Goal: Information Seeking & Learning: Learn about a topic

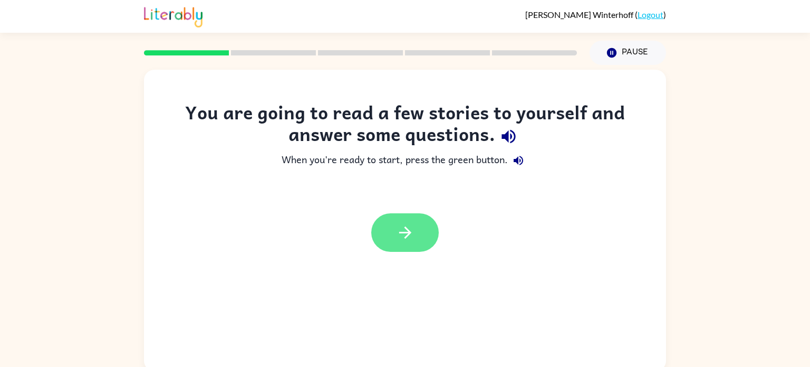
click at [420, 235] on button "button" at bounding box center [405, 232] width 68 height 38
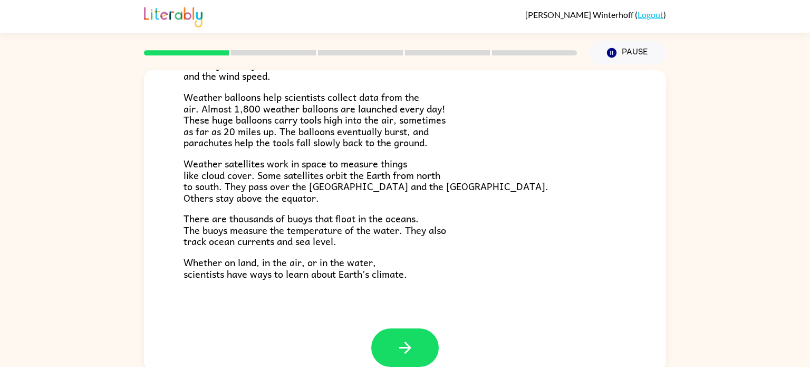
scroll to position [284, 0]
click at [410, 331] on button "button" at bounding box center [405, 346] width 68 height 38
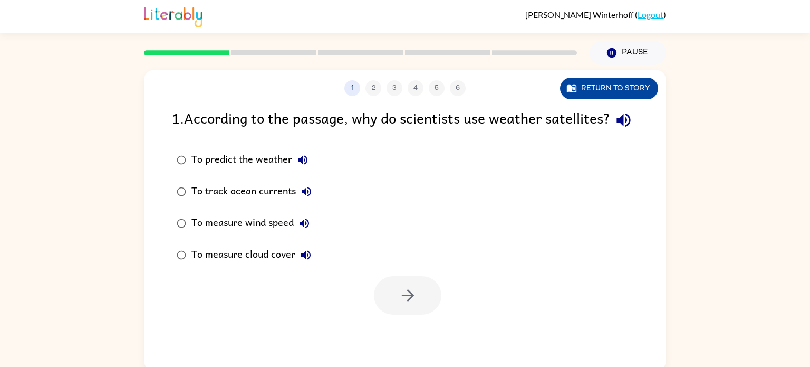
click at [644, 85] on button "Return to story" at bounding box center [609, 89] width 98 height 22
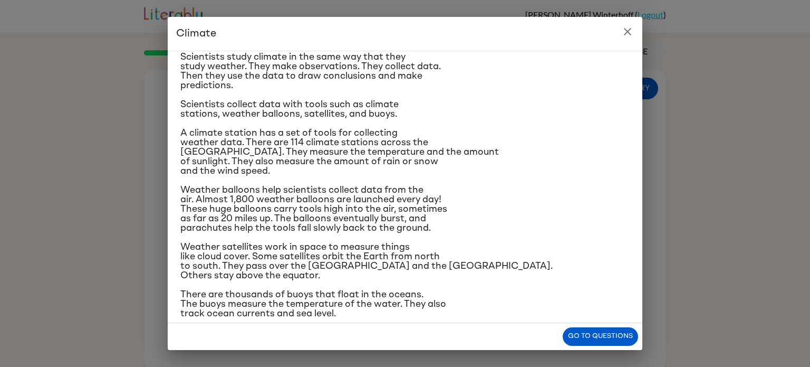
scroll to position [125, 0]
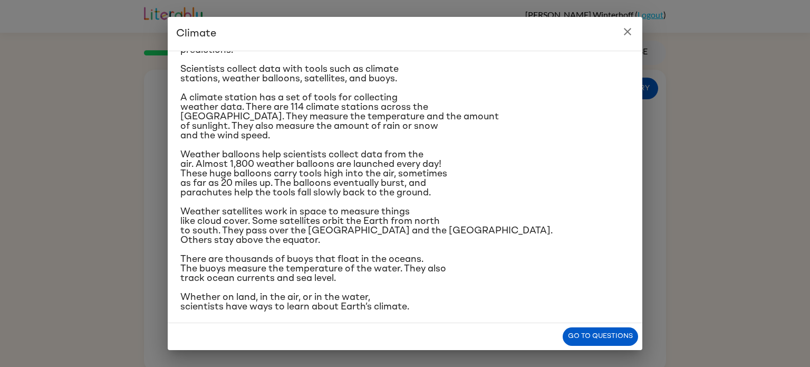
click at [631, 31] on icon "close" at bounding box center [627, 31] width 13 height 13
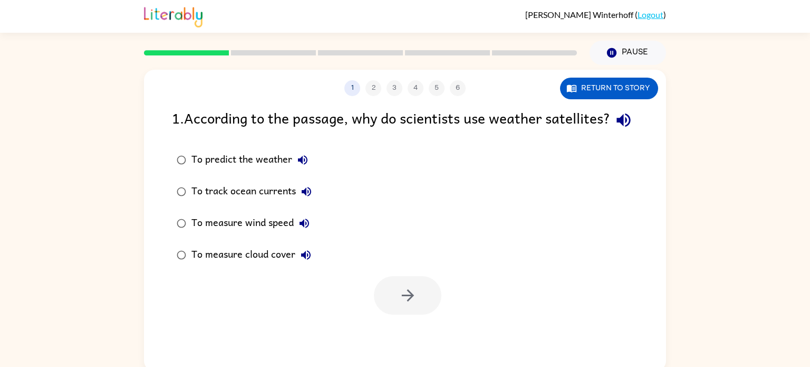
click at [247, 265] on div "To measure cloud cover" at bounding box center [253, 254] width 125 height 21
click at [418, 314] on button "button" at bounding box center [408, 295] width 68 height 38
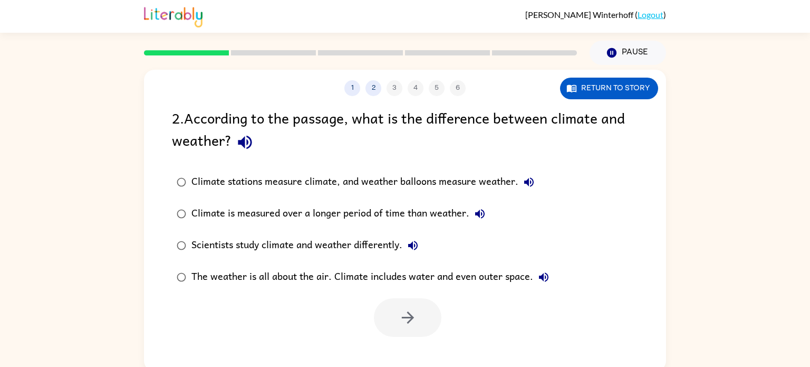
click at [192, 275] on div "The weather is all about the air. Climate includes water and even outer space." at bounding box center [372, 276] width 363 height 21
click at [399, 314] on icon "button" at bounding box center [408, 317] width 18 height 18
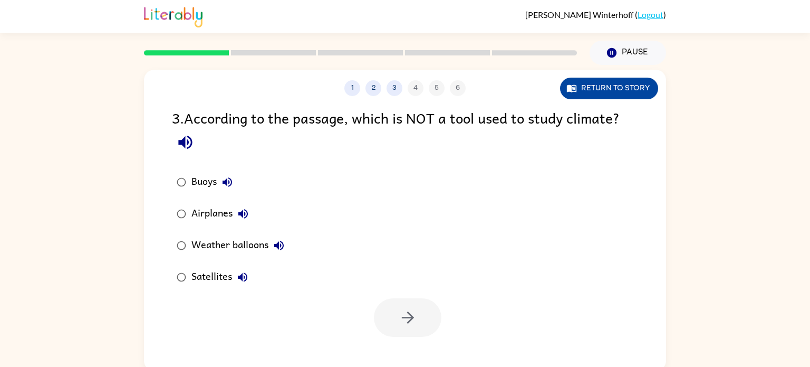
click at [640, 91] on button "Return to story" at bounding box center [609, 89] width 98 height 22
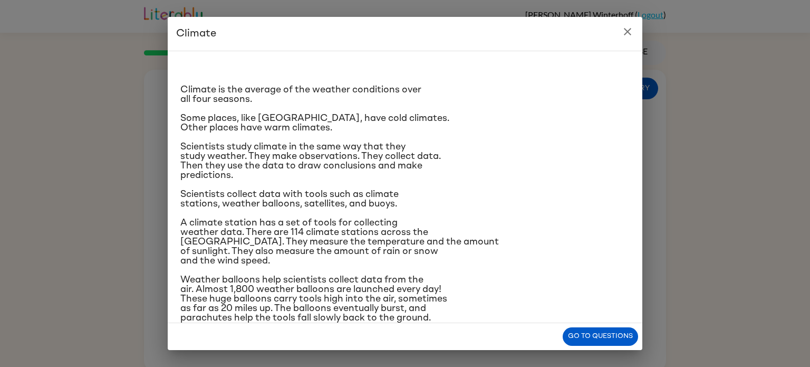
click at [628, 32] on icon "close" at bounding box center [627, 31] width 7 height 7
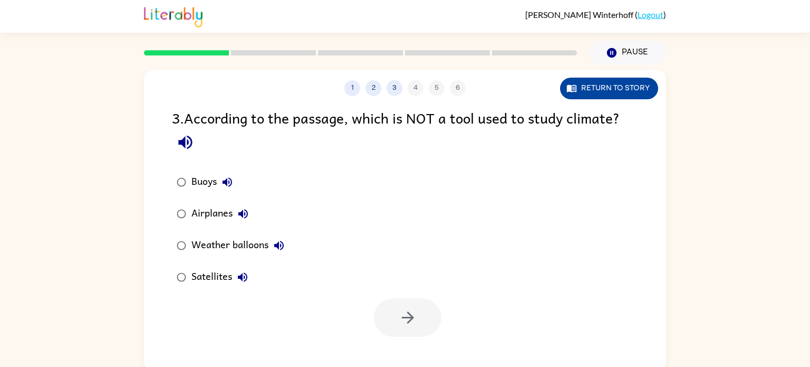
click at [632, 84] on button "Return to story" at bounding box center [609, 89] width 98 height 22
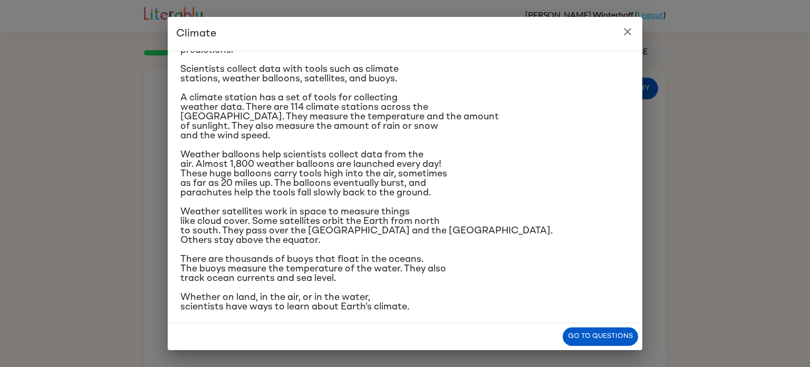
click at [629, 33] on icon "close" at bounding box center [627, 31] width 7 height 7
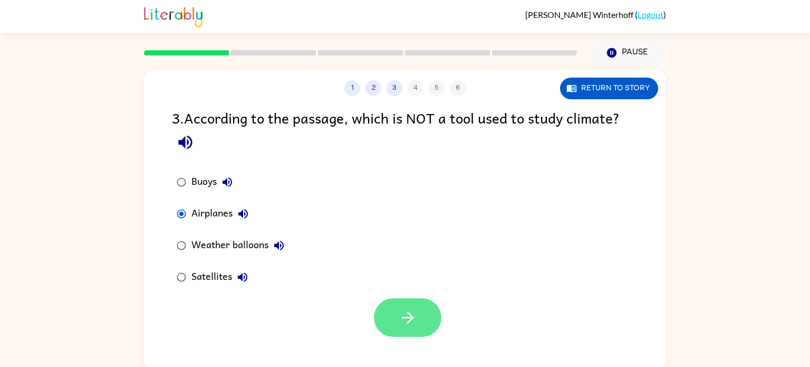
click at [431, 310] on button "button" at bounding box center [408, 317] width 68 height 38
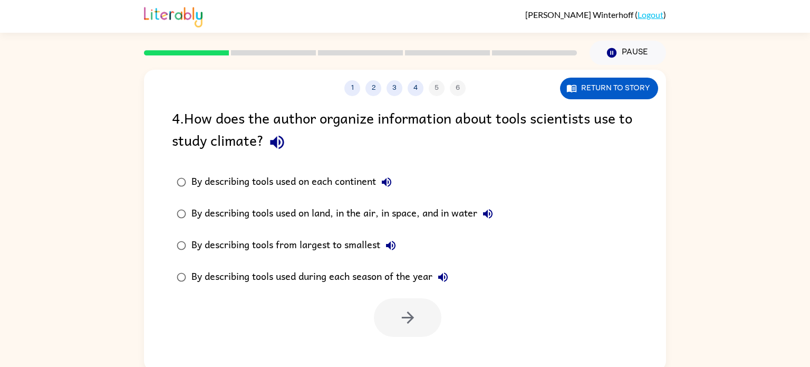
click at [327, 210] on div "By describing tools used on land, in the air, in space, and in water" at bounding box center [344, 213] width 307 height 21
click at [404, 324] on icon "button" at bounding box center [408, 317] width 18 height 18
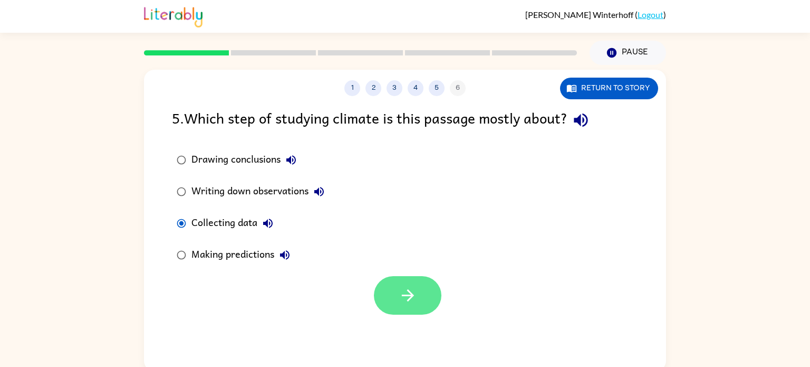
click at [410, 307] on button "button" at bounding box center [408, 295] width 68 height 38
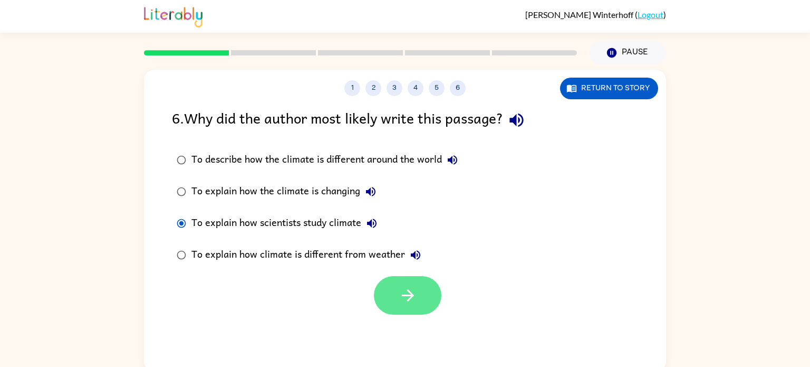
click at [389, 286] on button "button" at bounding box center [408, 295] width 68 height 38
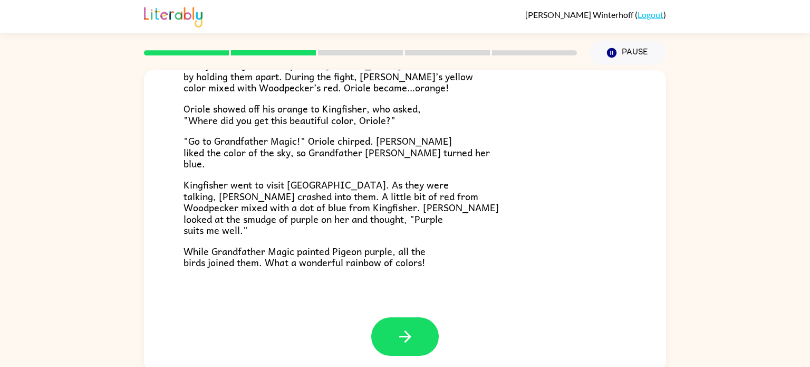
scroll to position [272, 0]
click at [407, 328] on icon "button" at bounding box center [405, 335] width 18 height 18
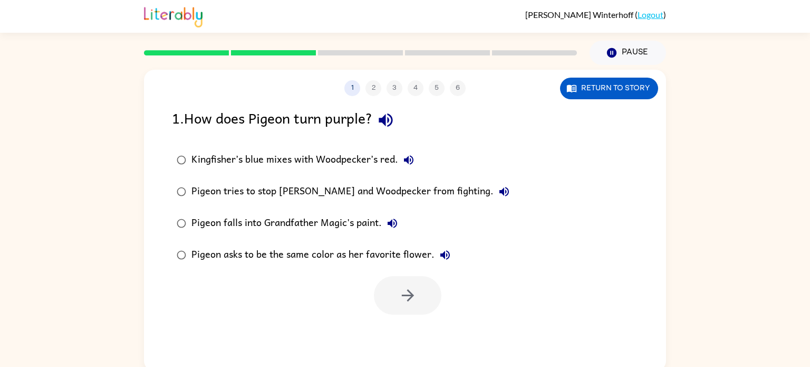
scroll to position [0, 0]
click at [407, 298] on icon "button" at bounding box center [408, 295] width 18 height 18
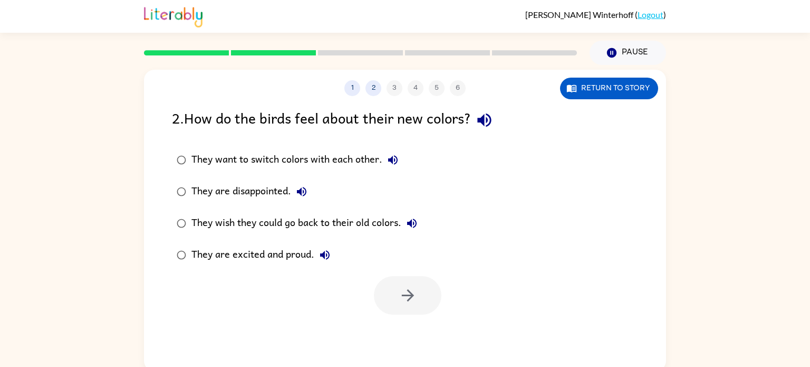
click at [247, 247] on div "They are excited and proud." at bounding box center [263, 254] width 144 height 21
click at [401, 291] on icon "button" at bounding box center [408, 295] width 18 height 18
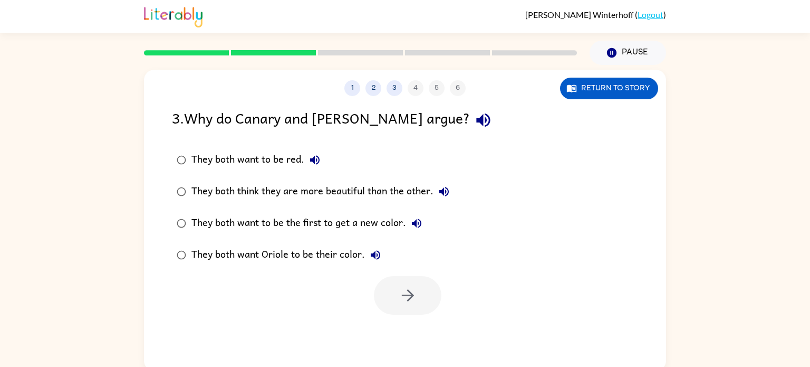
click at [321, 196] on div "They both think they are more beautiful than the other." at bounding box center [322, 191] width 263 height 21
click at [416, 300] on icon "button" at bounding box center [408, 295] width 18 height 18
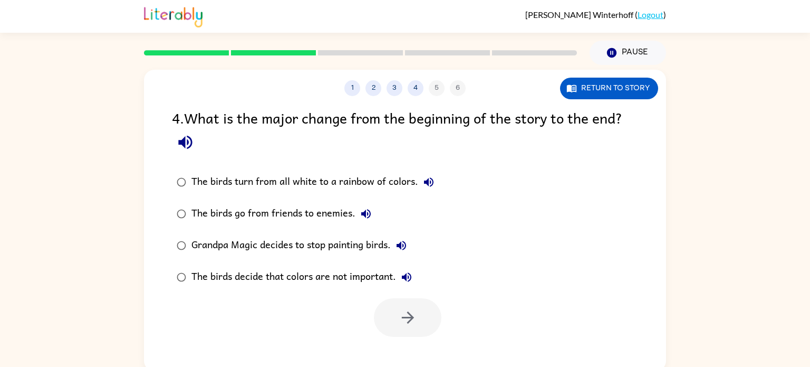
click at [367, 183] on div "The birds turn from all white to a rainbow of colors." at bounding box center [315, 181] width 248 height 21
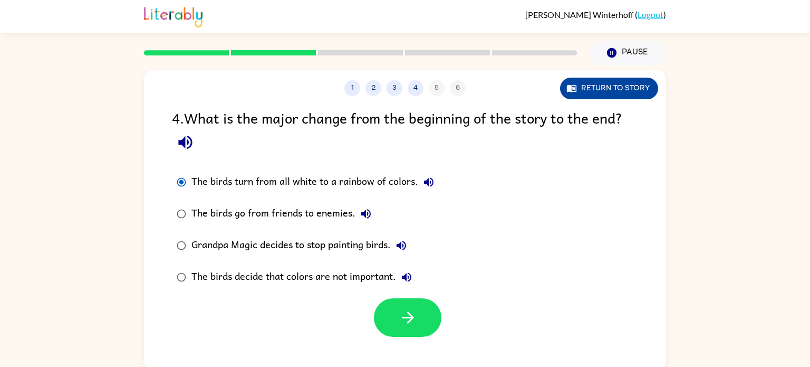
click at [623, 98] on button "Return to story" at bounding box center [609, 89] width 98 height 22
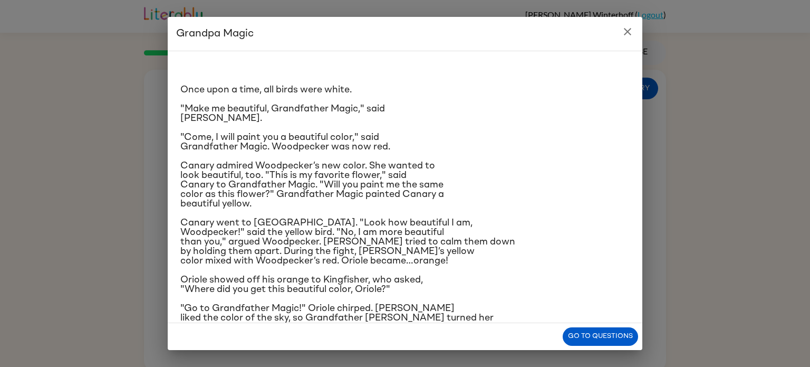
scroll to position [107, 0]
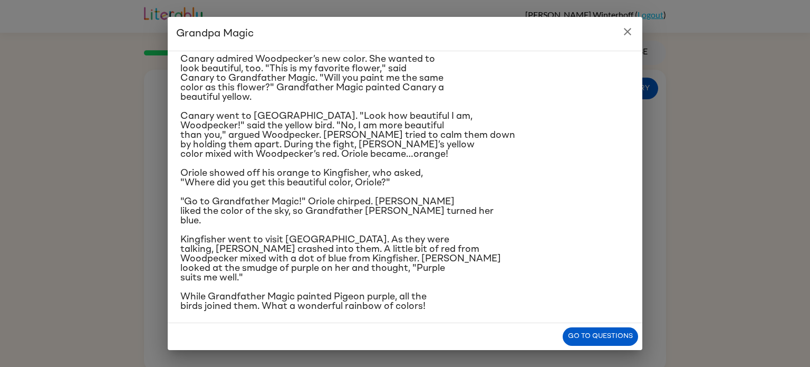
click at [633, 25] on icon "close" at bounding box center [627, 31] width 13 height 13
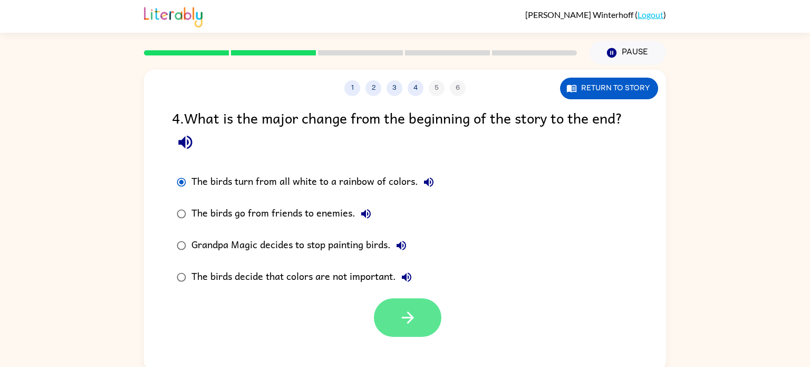
click at [428, 315] on button "button" at bounding box center [408, 317] width 68 height 38
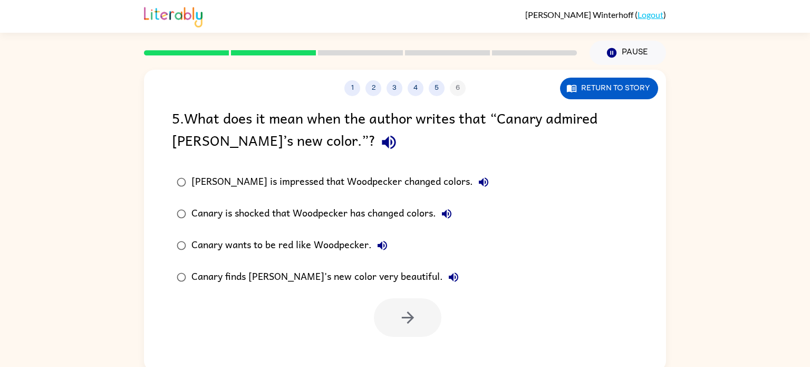
click at [328, 180] on div "[PERSON_NAME] is impressed that Woodpecker changed colors." at bounding box center [342, 181] width 303 height 21
click at [406, 314] on icon "button" at bounding box center [408, 317] width 18 height 18
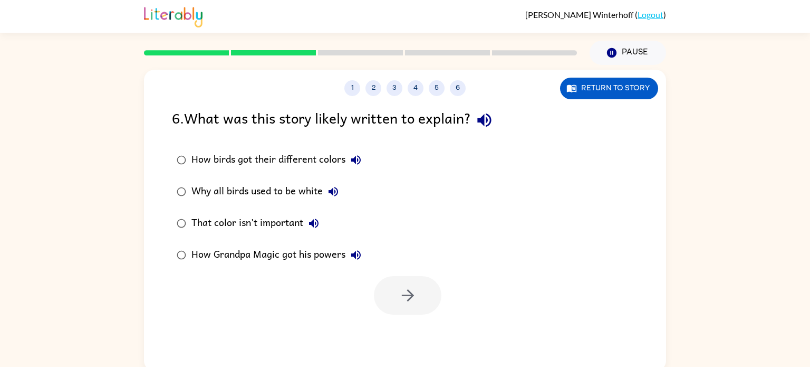
click at [298, 222] on div "That color isn't important" at bounding box center [257, 223] width 133 height 21
click at [402, 293] on icon "button" at bounding box center [408, 295] width 18 height 18
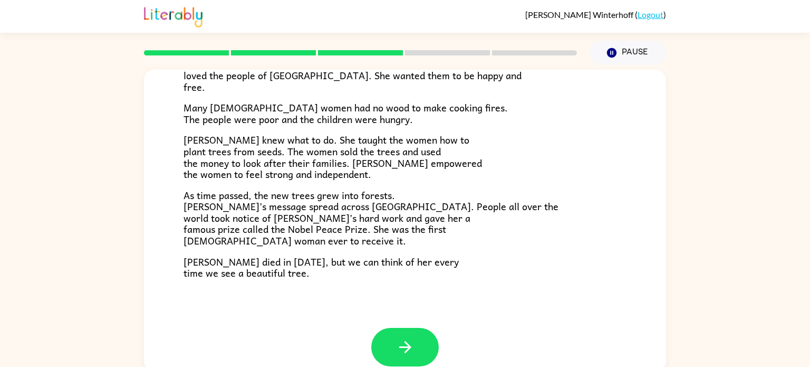
scroll to position [289, 0]
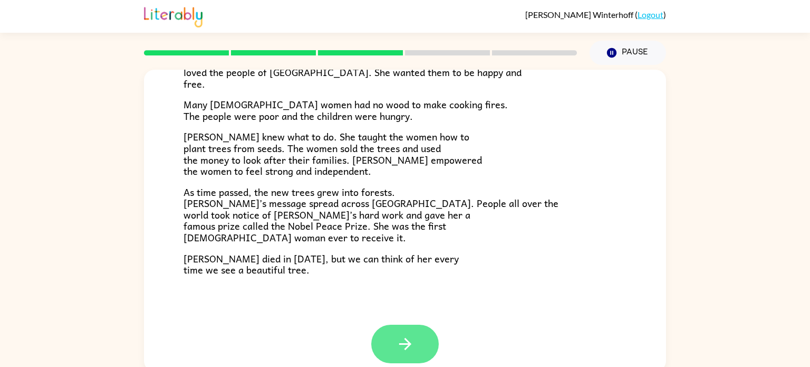
click at [420, 347] on button "button" at bounding box center [405, 343] width 68 height 38
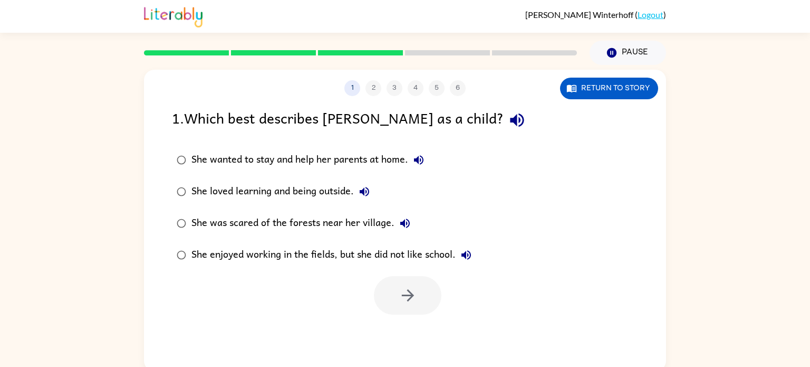
click at [323, 184] on div "She loved learning and being outside." at bounding box center [283, 191] width 184 height 21
click at [408, 297] on icon "button" at bounding box center [408, 295] width 18 height 18
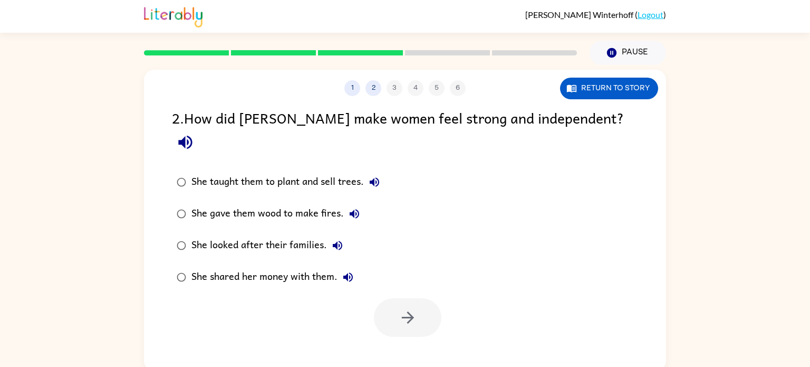
click at [341, 171] on div "She taught them to plant and sell trees." at bounding box center [288, 181] width 194 height 21
click at [415, 308] on icon "button" at bounding box center [408, 317] width 18 height 18
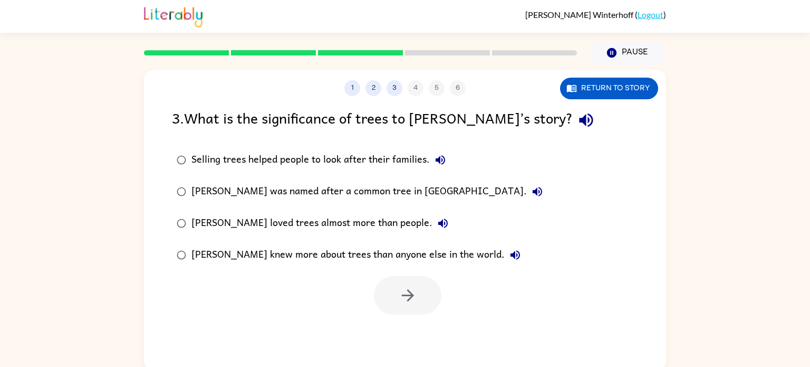
scroll to position [4, 0]
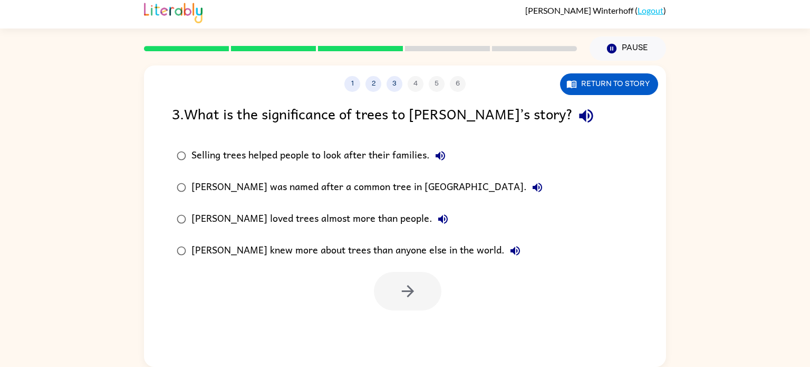
click at [375, 253] on div "[PERSON_NAME] knew more about trees than anyone else in the world." at bounding box center [358, 250] width 334 height 21
click at [399, 294] on icon "button" at bounding box center [408, 291] width 18 height 18
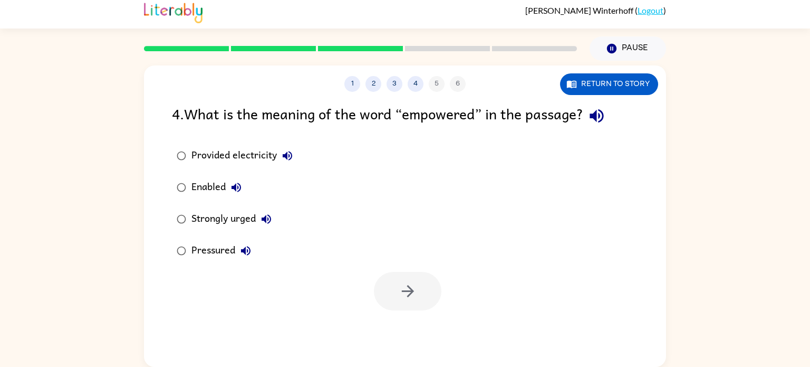
click at [218, 217] on div "Strongly urged" at bounding box center [233, 218] width 85 height 21
click at [198, 187] on div "Enabled" at bounding box center [218, 187] width 55 height 21
click at [390, 290] on button "button" at bounding box center [408, 291] width 68 height 38
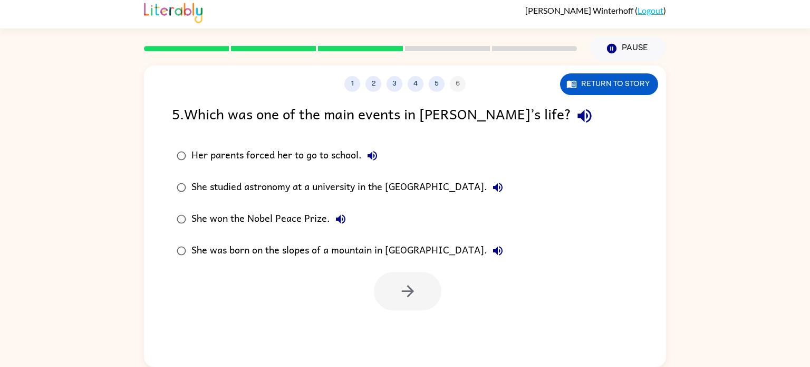
click at [303, 218] on div "She won the Nobel Peace Prize." at bounding box center [271, 218] width 160 height 21
click at [396, 279] on button "button" at bounding box center [408, 291] width 68 height 38
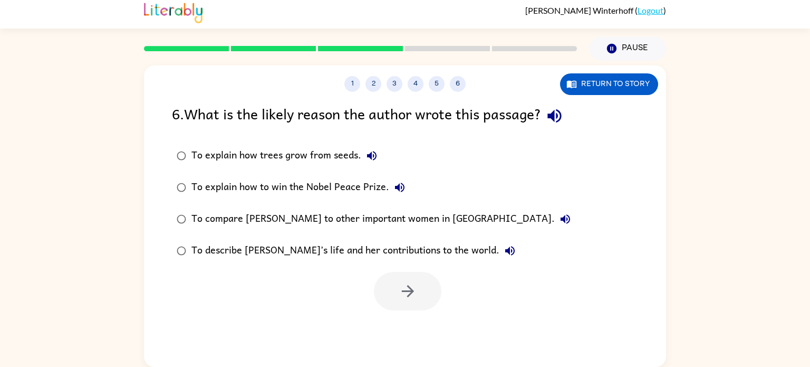
click at [288, 248] on div "To describe [PERSON_NAME]’s life and her contributions to the world." at bounding box center [355, 250] width 329 height 21
click at [417, 300] on button "button" at bounding box center [408, 291] width 68 height 38
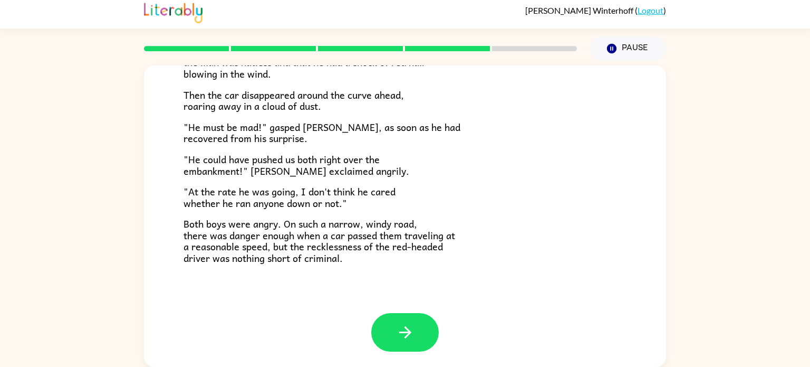
scroll to position [290, 0]
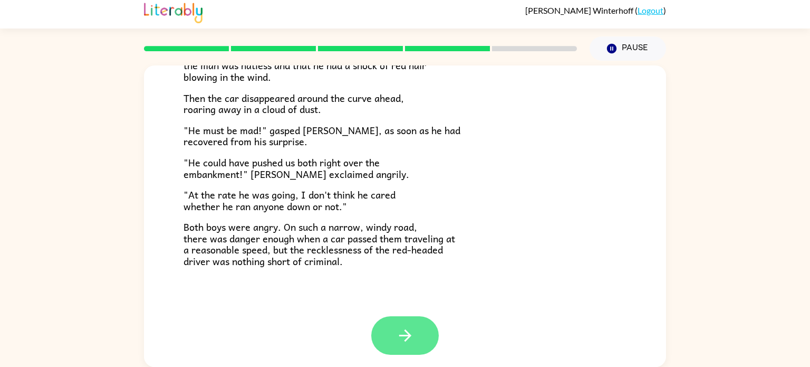
click at [407, 334] on icon "button" at bounding box center [405, 335] width 12 height 12
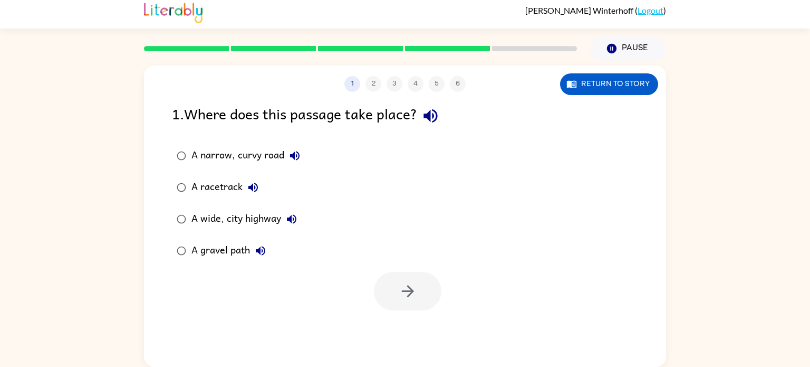
scroll to position [0, 0]
click at [268, 158] on div "A narrow, curvy road" at bounding box center [248, 155] width 114 height 21
click at [421, 285] on button "button" at bounding box center [408, 291] width 68 height 38
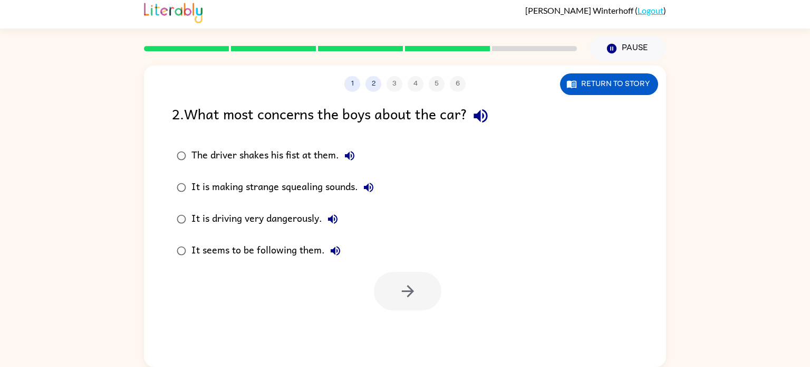
click at [334, 220] on icon "button" at bounding box center [332, 219] width 13 height 13
click at [258, 222] on div "It is driving very dangerously." at bounding box center [267, 218] width 152 height 21
click at [427, 287] on button "button" at bounding box center [408, 291] width 68 height 38
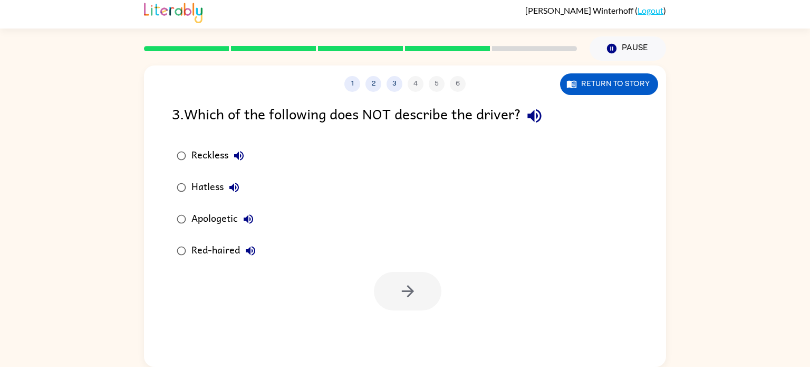
click at [218, 218] on div "Apologetic" at bounding box center [225, 218] width 68 height 21
click at [390, 277] on button "button" at bounding box center [408, 291] width 68 height 38
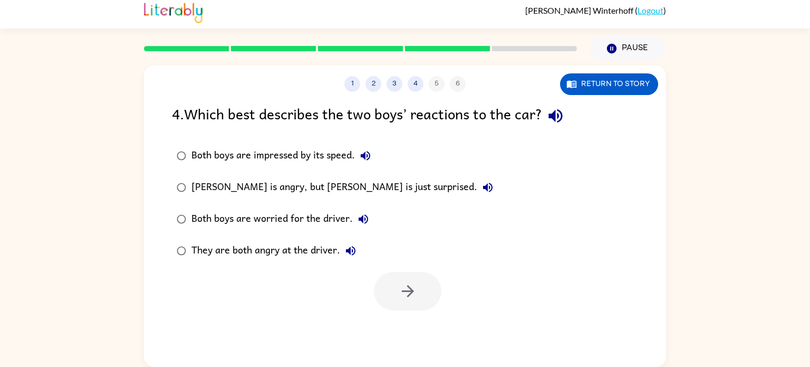
click at [335, 188] on div "[PERSON_NAME] is angry, but [PERSON_NAME] is just surprised." at bounding box center [344, 187] width 307 height 21
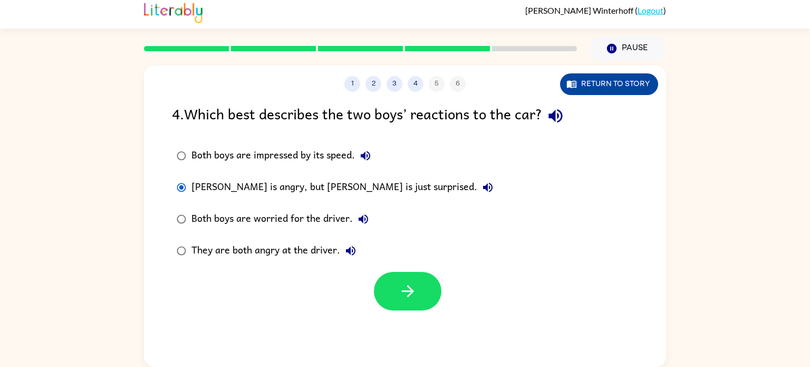
click at [623, 78] on button "Return to story" at bounding box center [609, 84] width 98 height 22
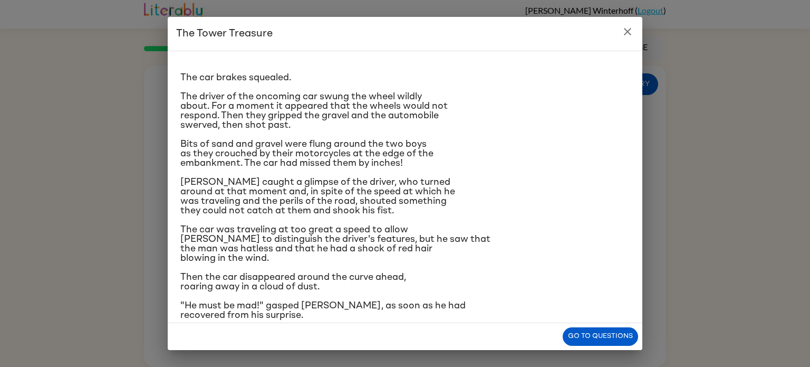
scroll to position [13, 0]
click at [634, 30] on button "close" at bounding box center [627, 31] width 21 height 21
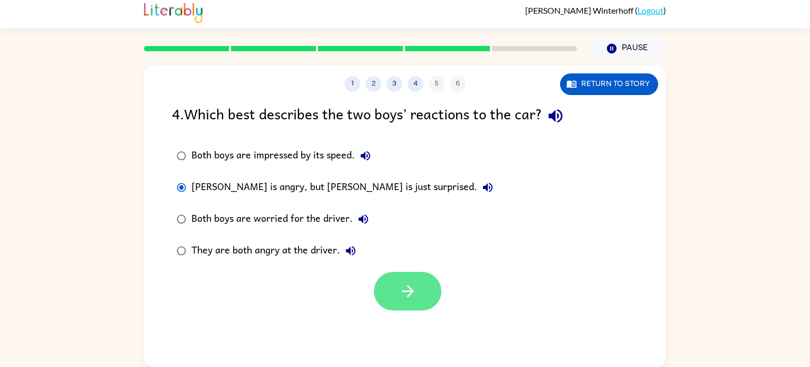
click at [418, 285] on button "button" at bounding box center [408, 291] width 68 height 38
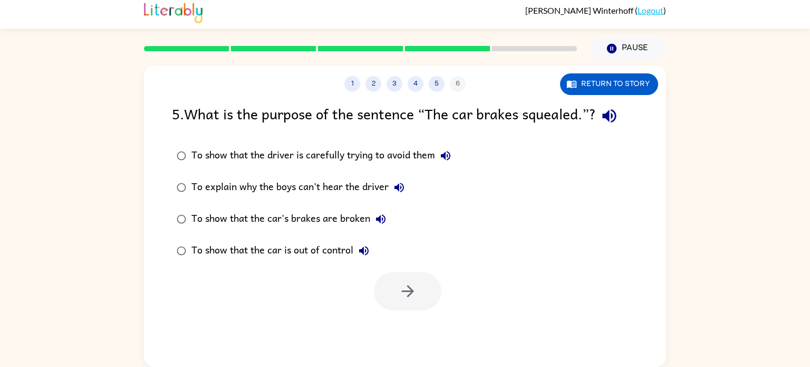
click at [326, 248] on div "To show that the car is out of control" at bounding box center [282, 250] width 183 height 21
click at [421, 288] on button "button" at bounding box center [408, 291] width 68 height 38
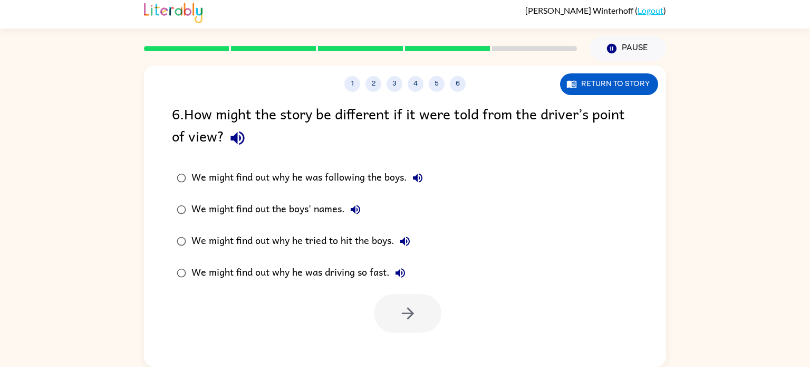
click at [329, 272] on div "We might find out why he was driving so fast." at bounding box center [300, 272] width 219 height 21
click at [430, 310] on button "button" at bounding box center [408, 313] width 68 height 38
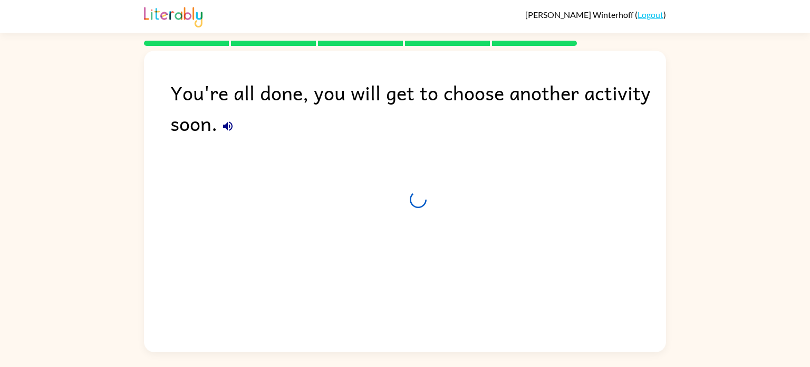
scroll to position [0, 0]
